Goal: Task Accomplishment & Management: Understand process/instructions

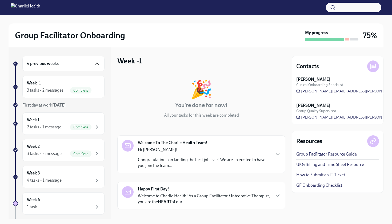
click at [96, 64] on icon "button" at bounding box center [96, 64] width 3 height 2
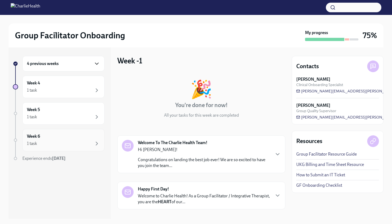
click at [90, 144] on div "1 task" at bounding box center [63, 143] width 73 height 6
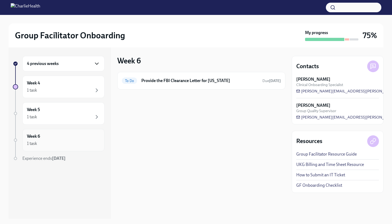
click at [94, 139] on div "Week 6 1 task" at bounding box center [63, 139] width 73 height 13
click at [95, 143] on icon "button" at bounding box center [97, 143] width 6 height 6
click at [94, 118] on icon "button" at bounding box center [97, 117] width 6 height 6
click at [88, 114] on div "1 task" at bounding box center [63, 117] width 73 height 6
click at [96, 89] on icon "button" at bounding box center [97, 90] width 2 height 3
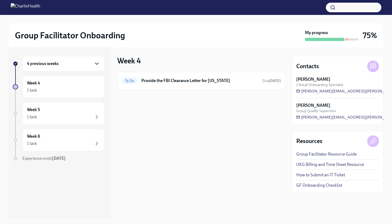
click at [96, 68] on div "4 previous weeks" at bounding box center [63, 63] width 82 height 15
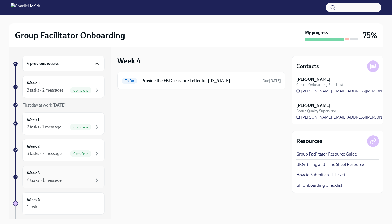
click at [88, 178] on div "4 tasks • 1 message" at bounding box center [63, 180] width 73 height 6
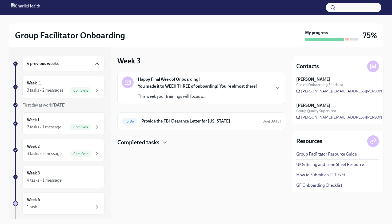
click at [268, 96] on div "Happy Final Week of Onboarding! You made it to WEEK THREE of onboarding! You're…" at bounding box center [201, 87] width 159 height 23
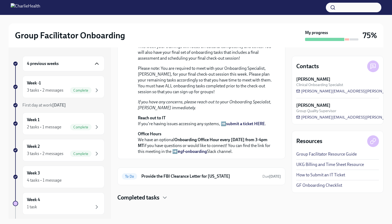
scroll to position [146, 0]
click at [98, 174] on div "Week 3 4 tasks • 1 message" at bounding box center [63, 176] width 73 height 13
click at [91, 178] on div "4 tasks • 1 message" at bounding box center [63, 180] width 73 height 6
click at [70, 203] on div "Week 4 1 task" at bounding box center [63, 203] width 73 height 13
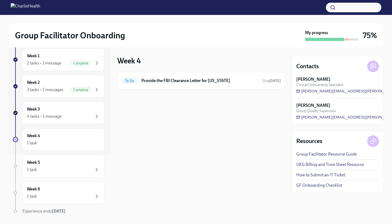
scroll to position [81, 0]
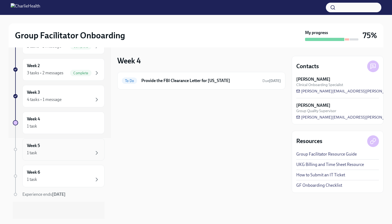
click at [59, 146] on div "Week 5 1 task" at bounding box center [63, 149] width 73 height 13
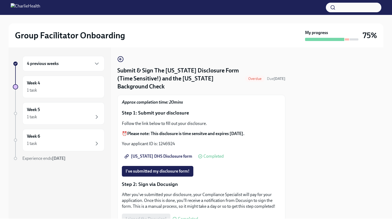
click at [275, 110] on p "Step 1: Submit your disclosure" at bounding box center [201, 113] width 159 height 7
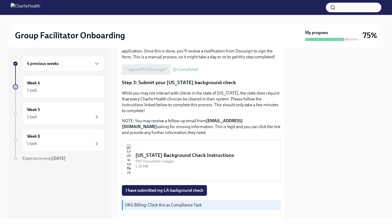
scroll to position [160, 0]
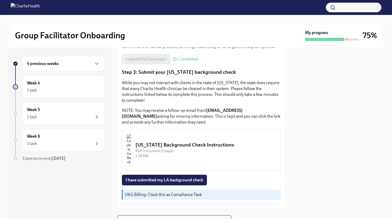
click at [194, 141] on div "[US_STATE] Background Check Instructions" at bounding box center [205, 144] width 141 height 7
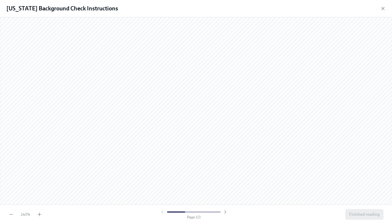
scroll to position [128, 0]
